Goal: Transaction & Acquisition: Download file/media

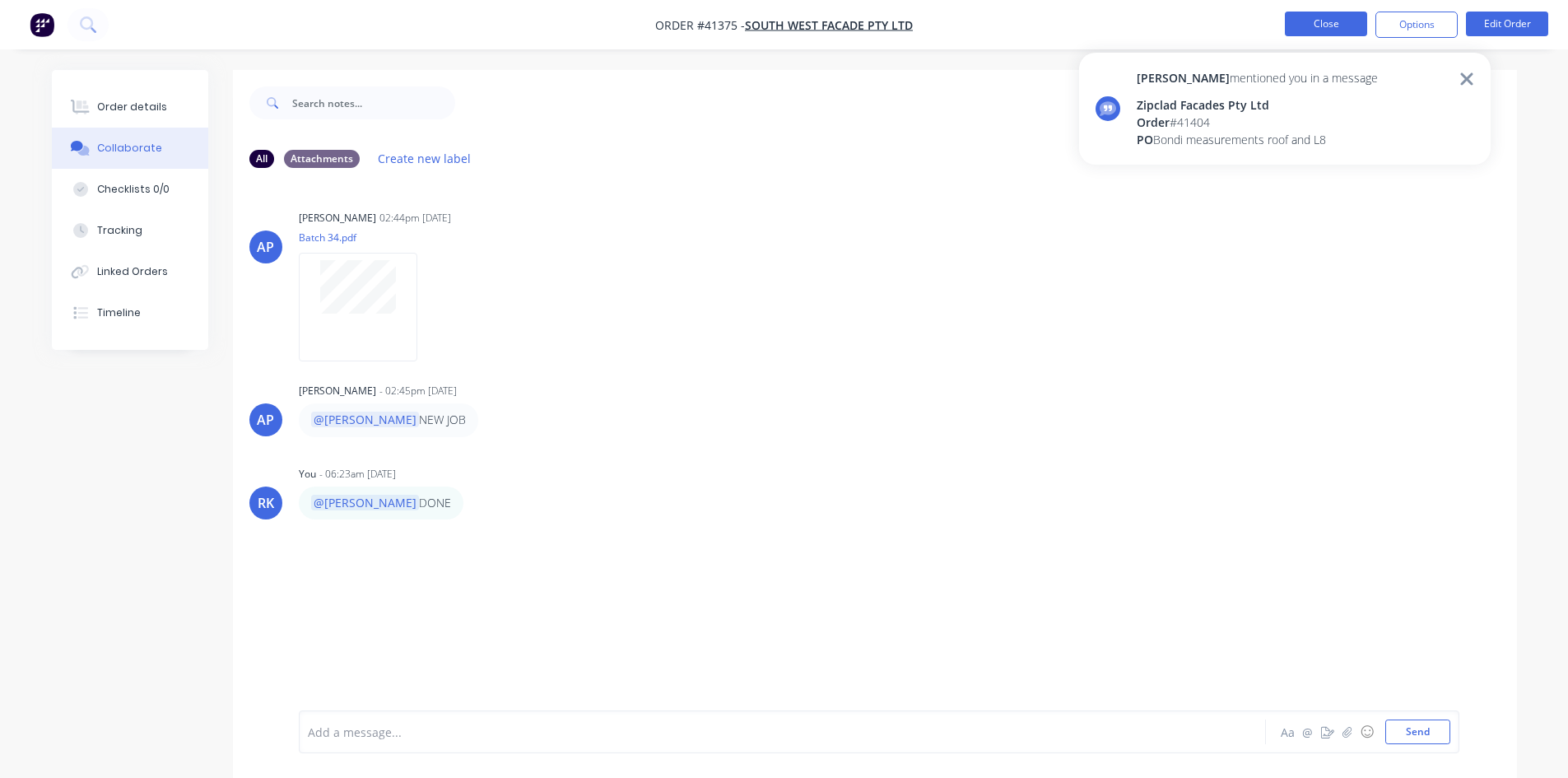
click at [1317, 24] on button "Close" at bounding box center [1326, 24] width 82 height 24
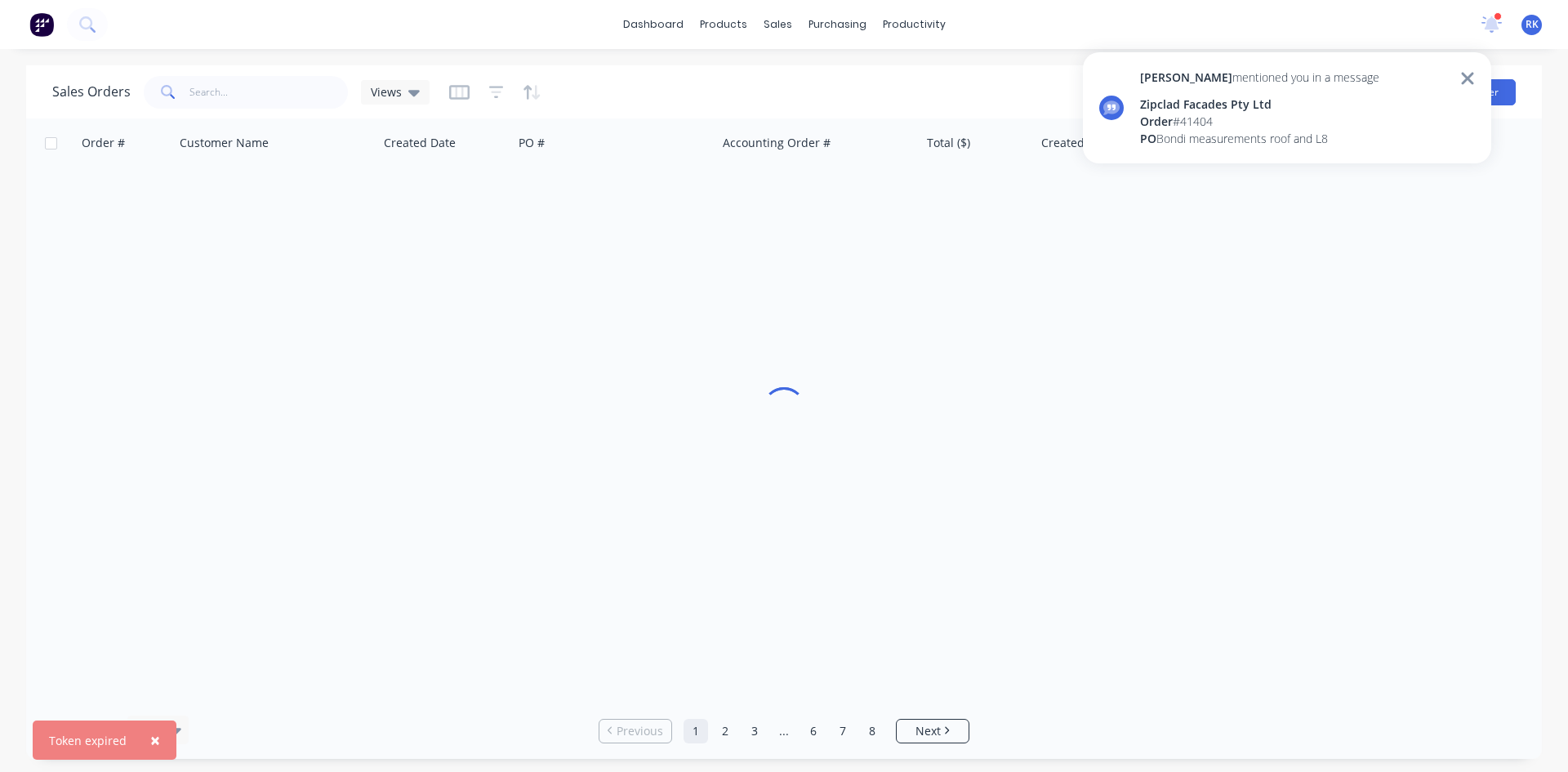
click at [1192, 124] on div "Order # 41404" at bounding box center [1259, 121] width 239 height 17
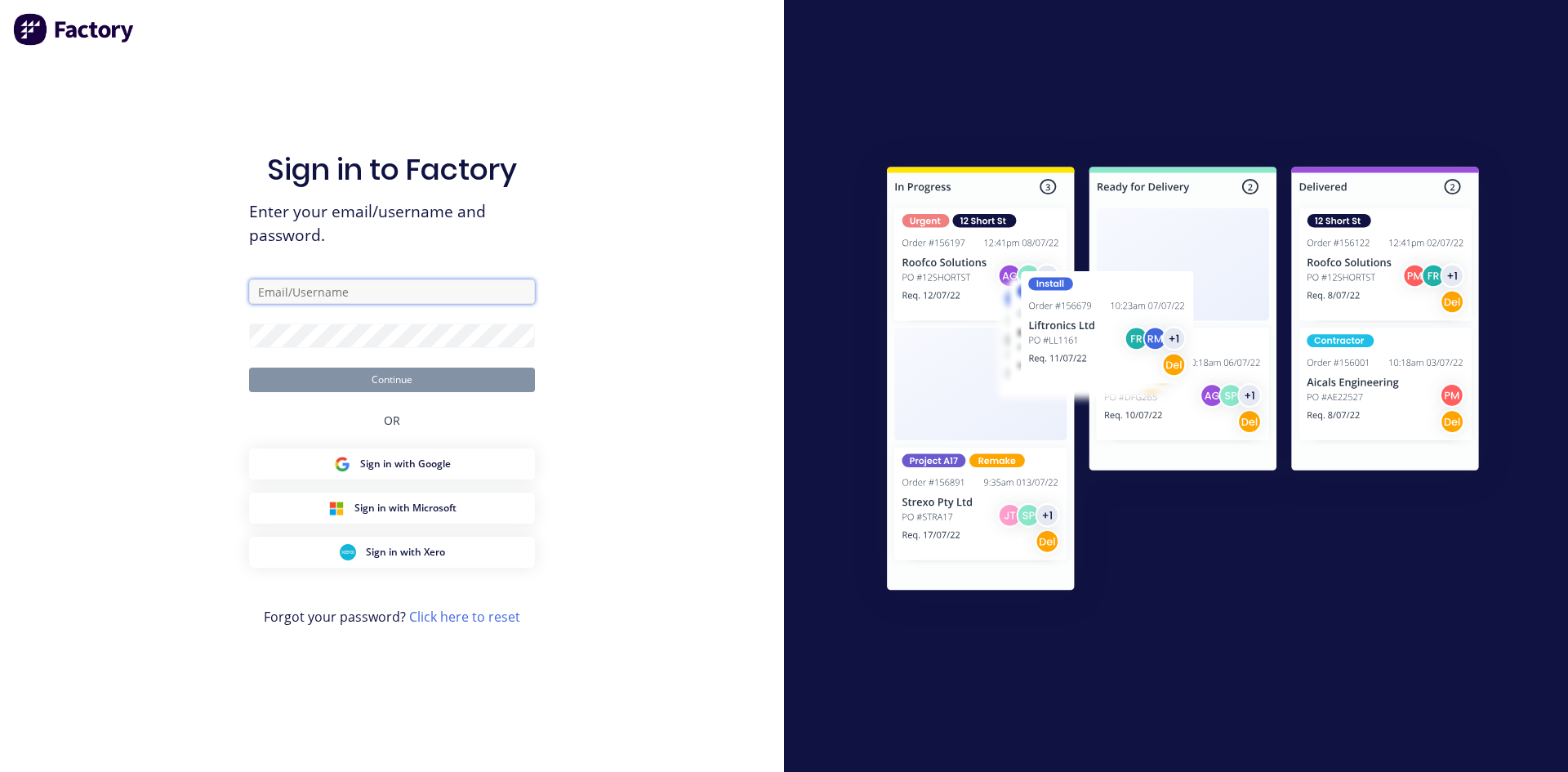
type input "[PERSON_NAME][EMAIL_ADDRESS][DOMAIN_NAME]"
click at [340, 376] on button "Continue" at bounding box center [392, 379] width 286 height 24
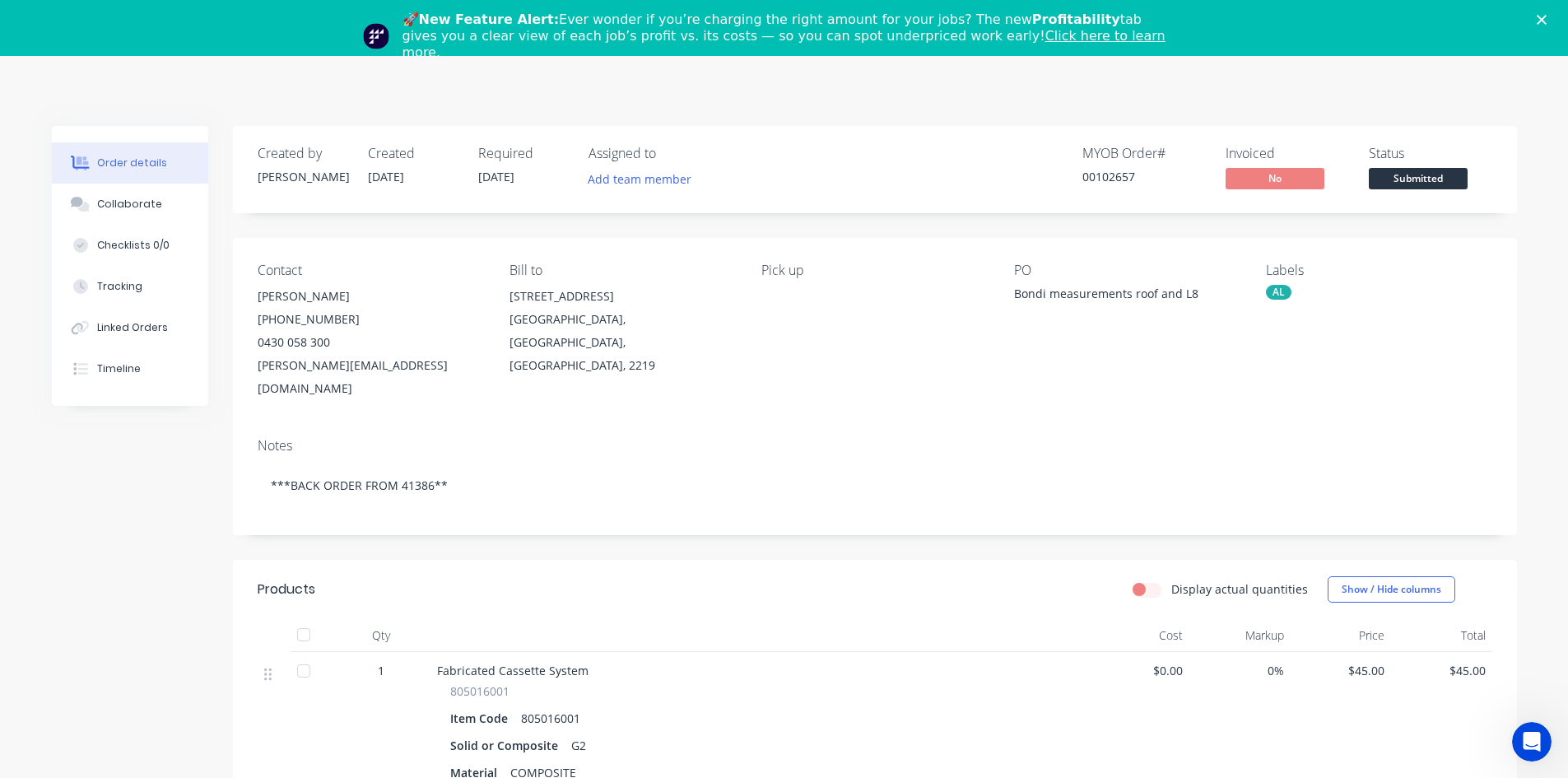
click at [1547, 18] on icon "Close" at bounding box center [1542, 20] width 10 height 10
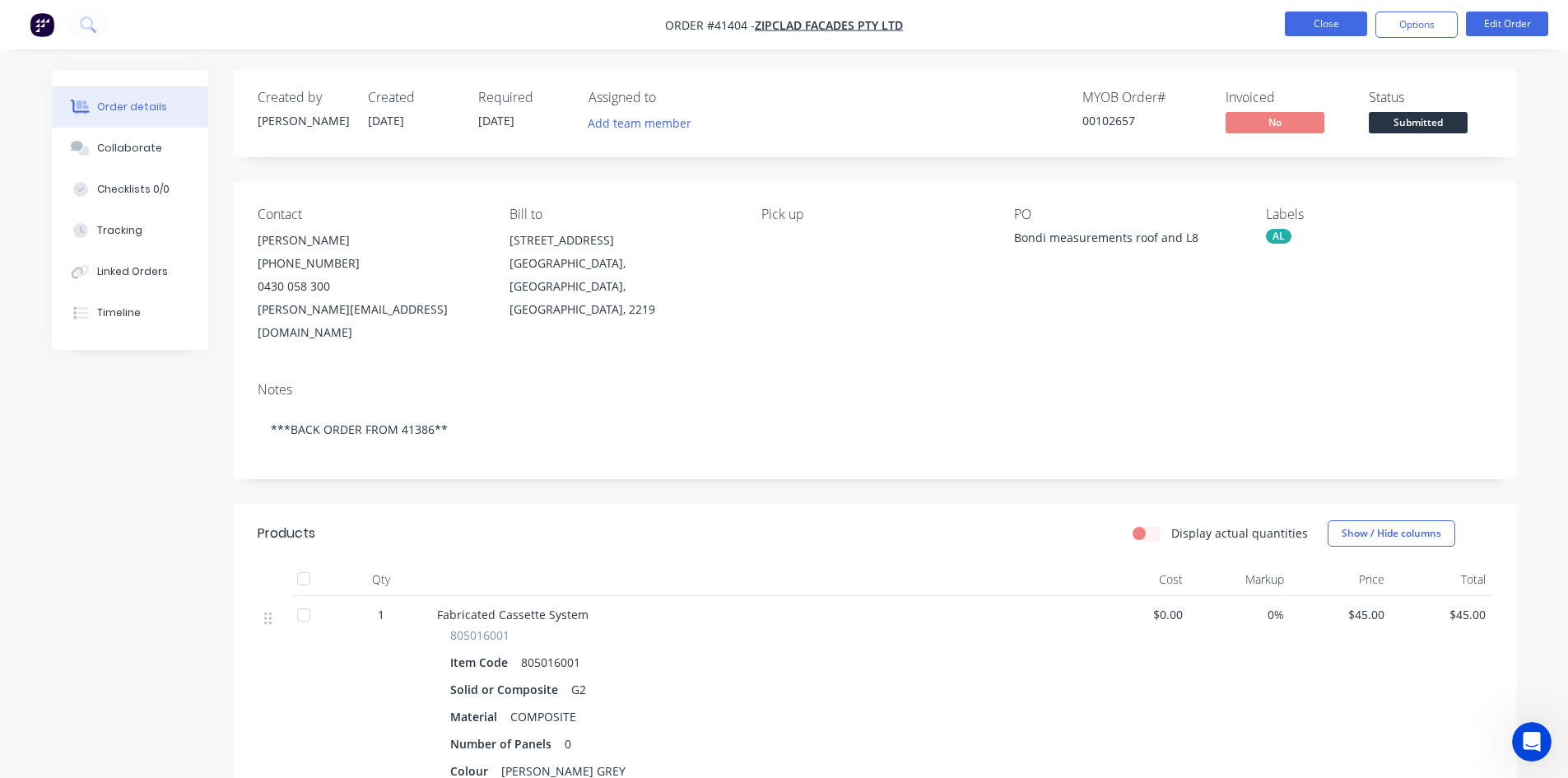
click at [1326, 23] on button "Close" at bounding box center [1326, 24] width 82 height 24
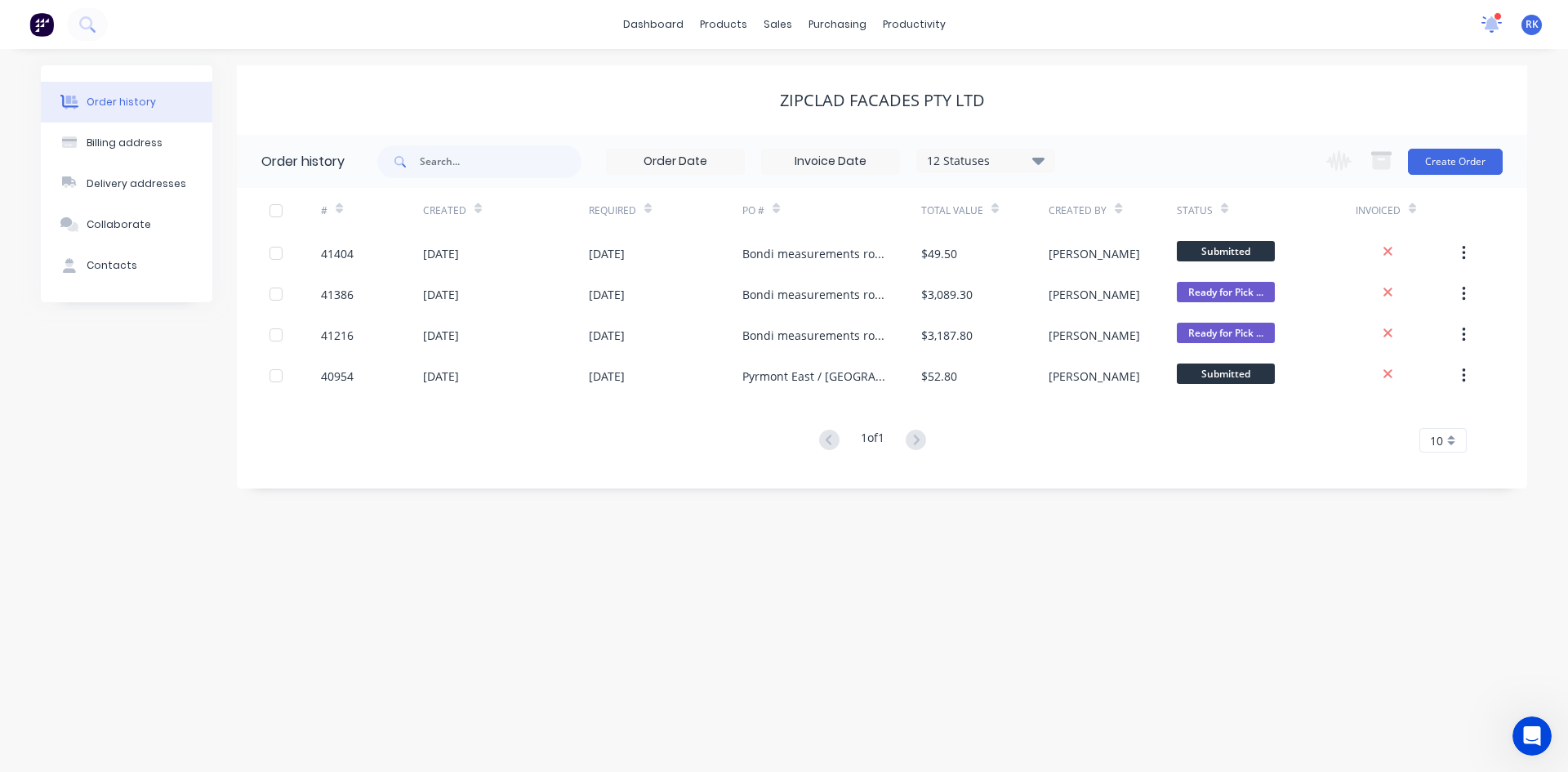
click at [1494, 20] on icon at bounding box center [1493, 23] width 15 height 14
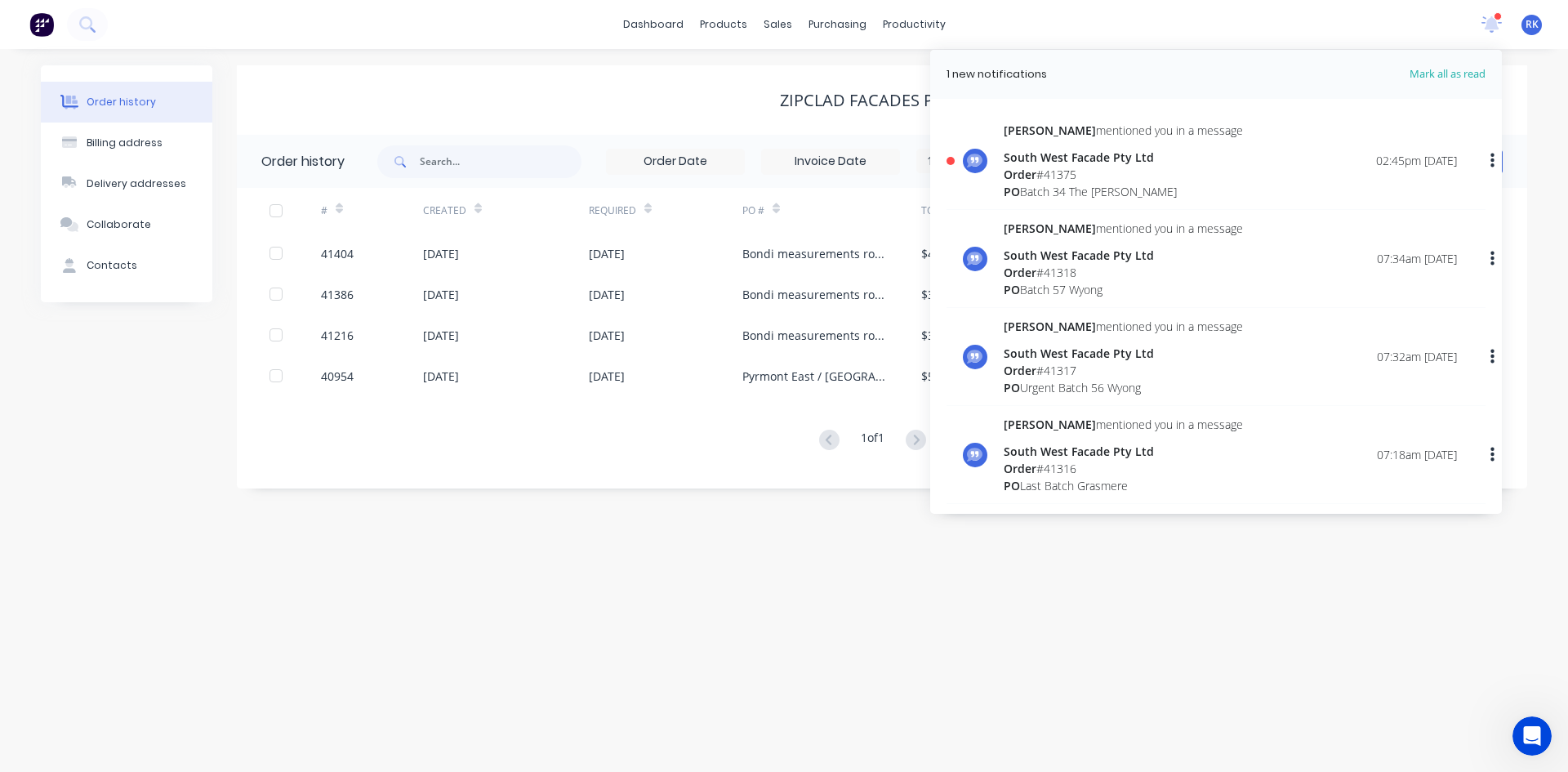
click at [1057, 178] on div "Order # 41375" at bounding box center [1123, 174] width 239 height 17
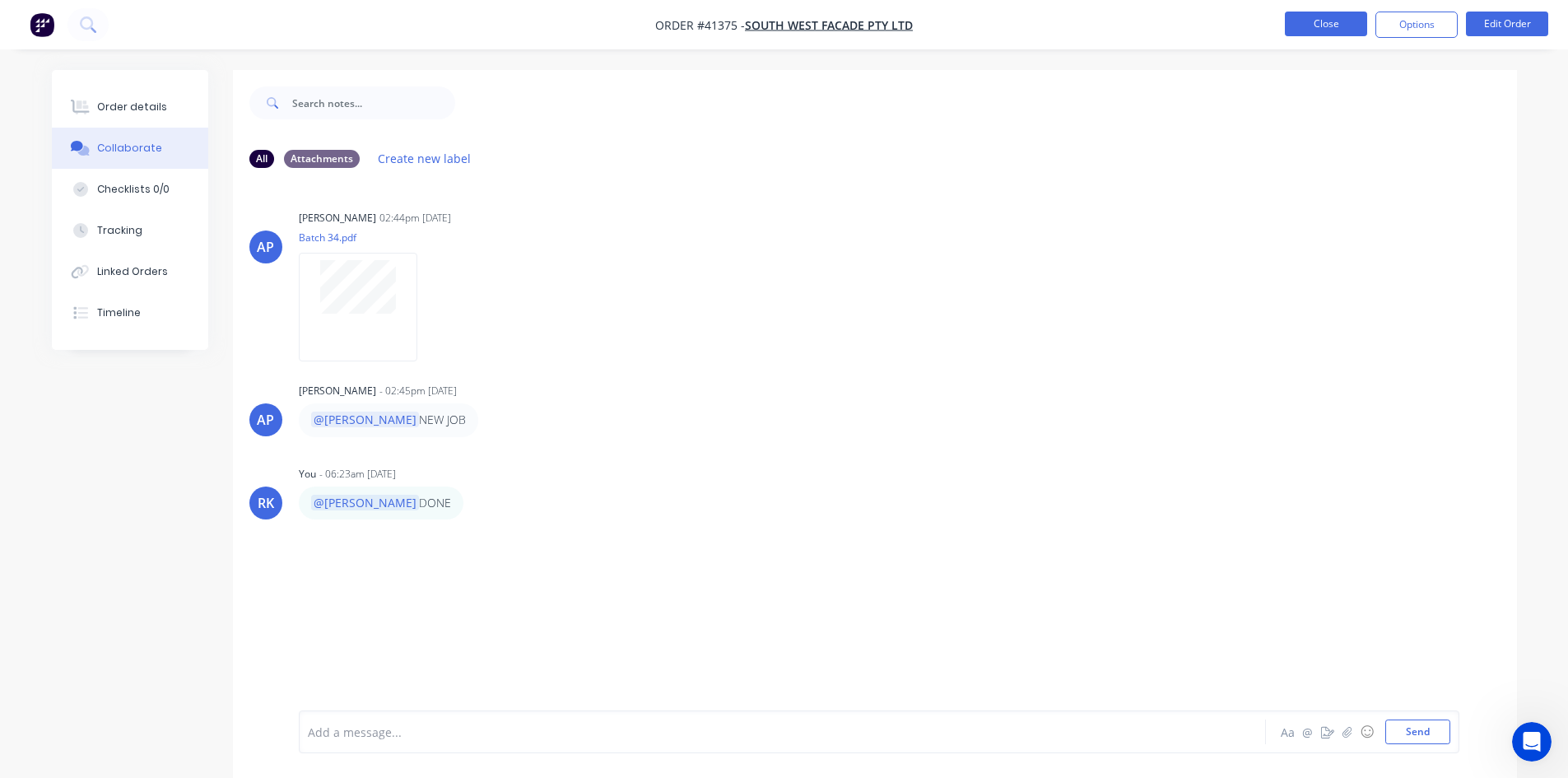
click at [1326, 16] on button "Close" at bounding box center [1326, 24] width 82 height 24
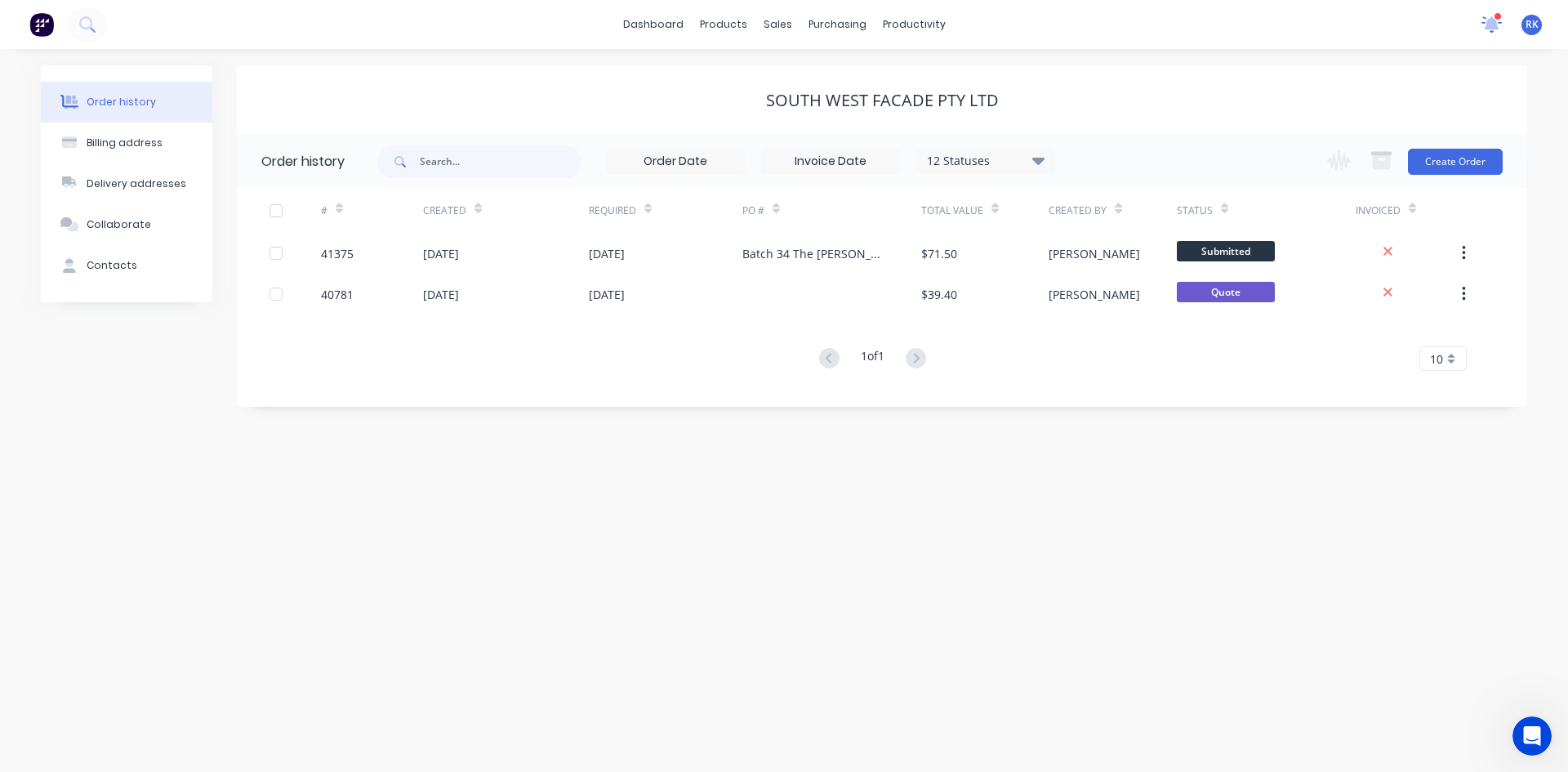
click at [1484, 17] on icon at bounding box center [1492, 23] width 21 height 16
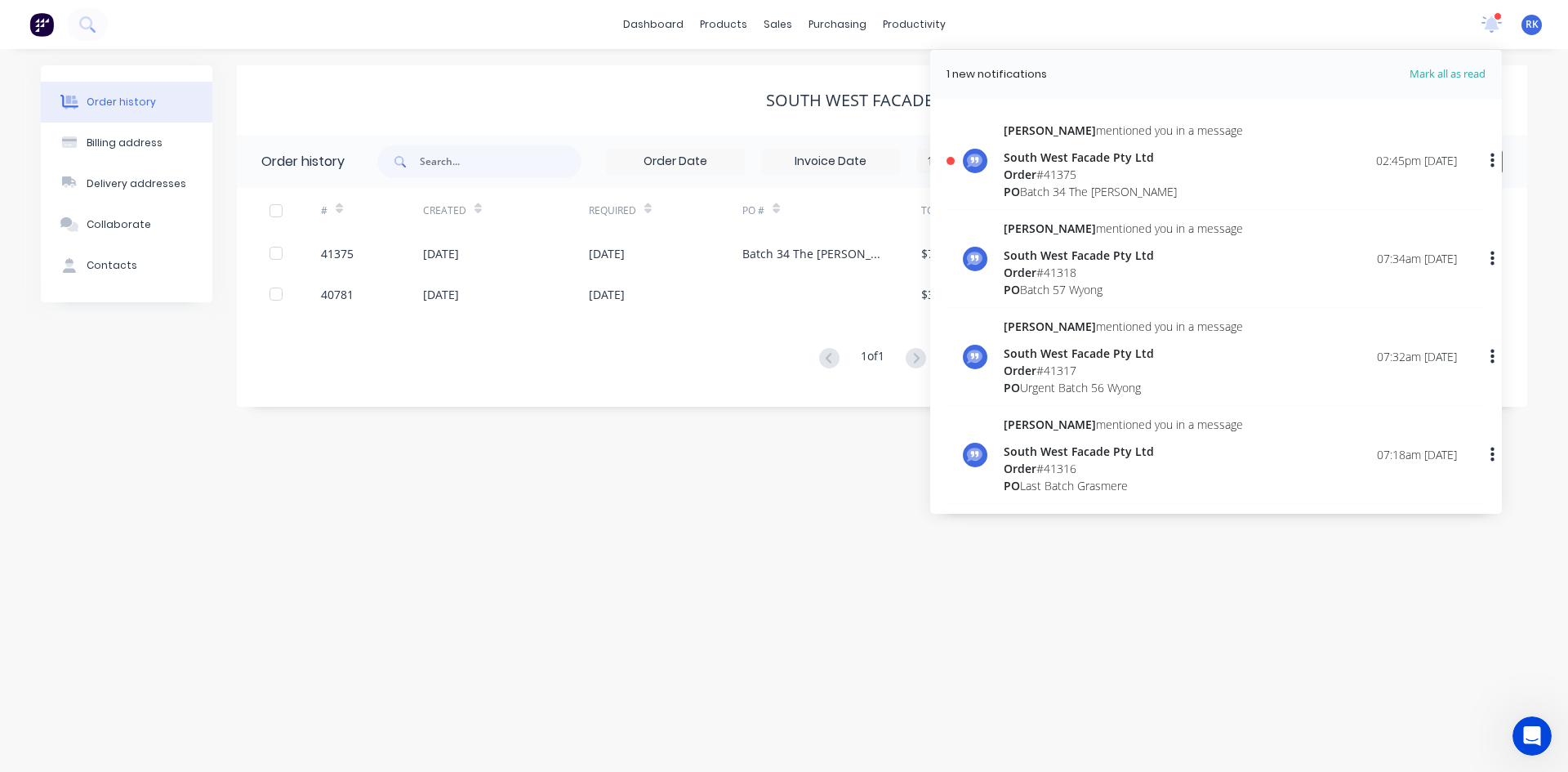
click at [1110, 169] on div "Order # 41375" at bounding box center [1123, 174] width 239 height 17
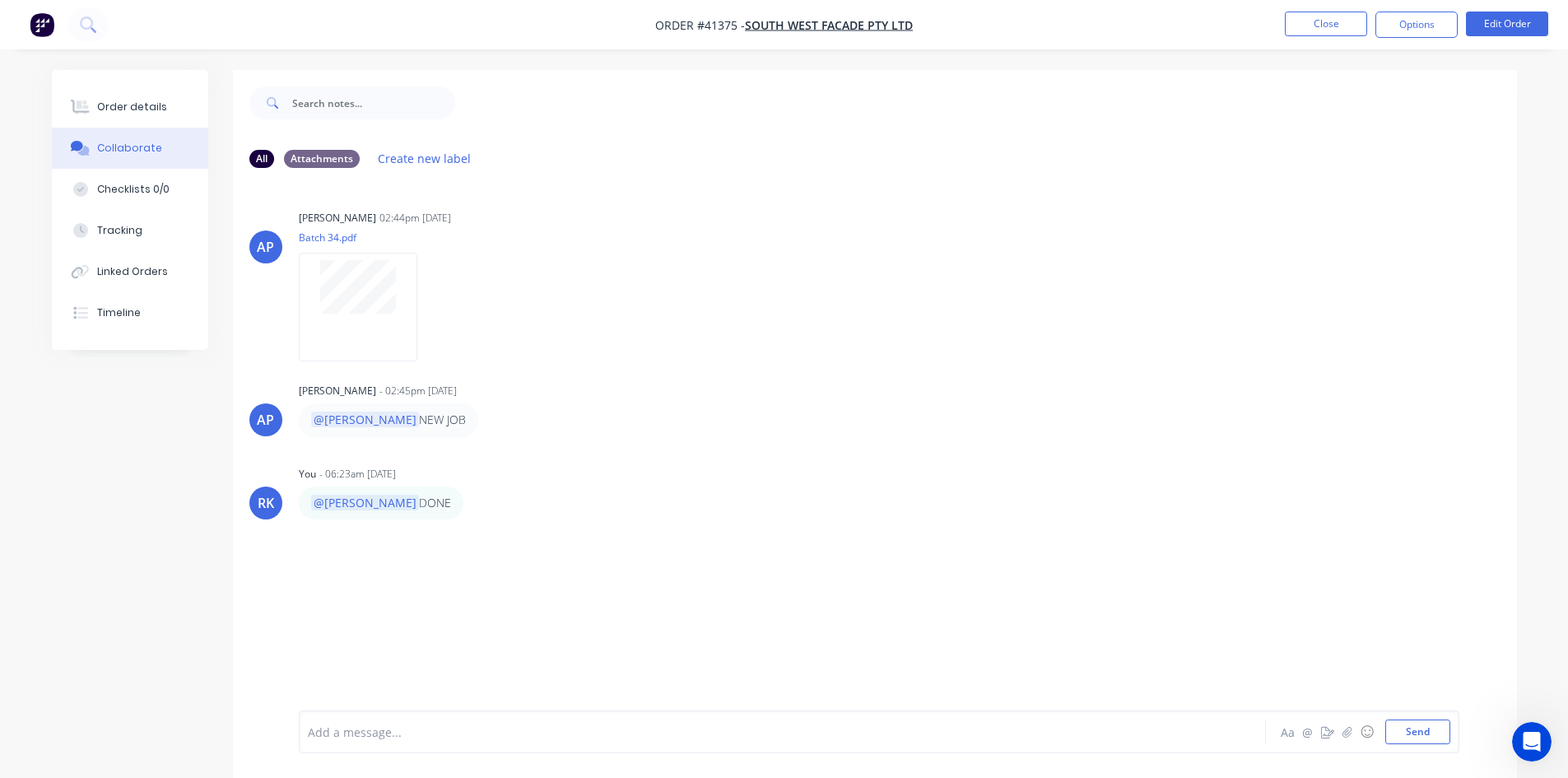
click at [677, 381] on div "[PERSON_NAME] - 02:45pm [DATE] @[PERSON_NAME] NEW JOB" at bounding box center [556, 407] width 514 height 57
click at [1062, 258] on div "AP [PERSON_NAME] 02:44pm [DATE] Batch 34.pdf Labels Download" at bounding box center [875, 280] width 1284 height 148
